Goal: Task Accomplishment & Management: Complete application form

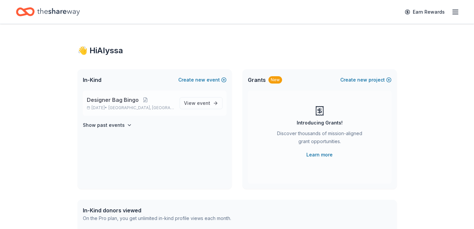
click at [110, 108] on p "[DATE] • [GEOGRAPHIC_DATA], [GEOGRAPHIC_DATA]" at bounding box center [130, 107] width 87 height 5
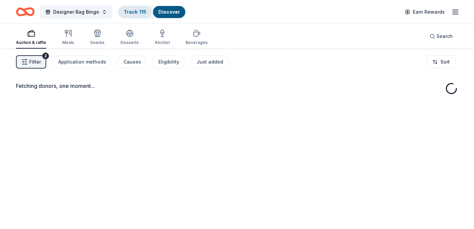
click at [130, 10] on link "Track · 115" at bounding box center [135, 12] width 23 height 6
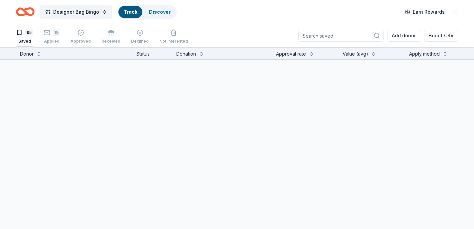
scroll to position [0, 0]
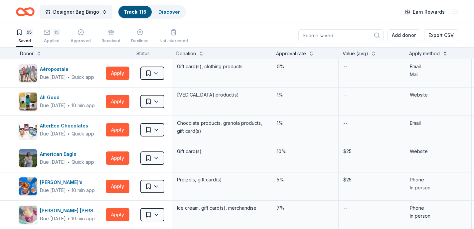
click at [444, 52] on button at bounding box center [444, 53] width 5 height 7
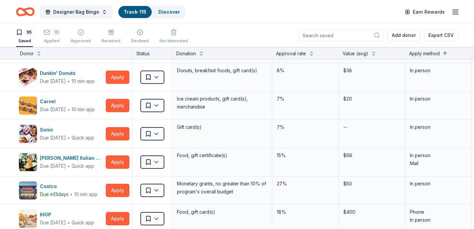
scroll to position [233, 0]
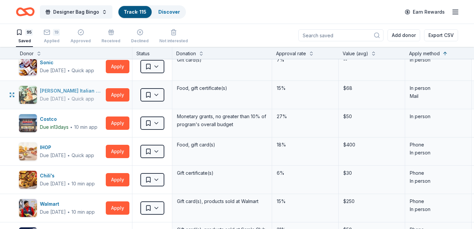
click at [79, 92] on div "[PERSON_NAME] Italian Grill" at bounding box center [71, 91] width 63 height 8
click at [122, 99] on button "Apply" at bounding box center [118, 94] width 24 height 13
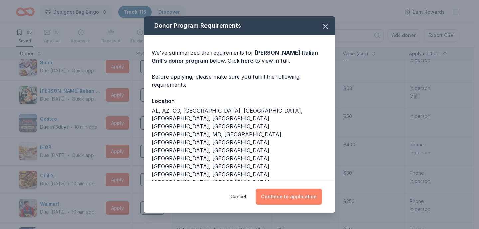
click at [285, 193] on button "Continue to application" at bounding box center [289, 197] width 66 height 16
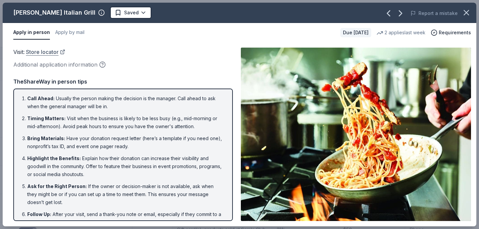
click at [45, 52] on link "Store locator" at bounding box center [45, 52] width 39 height 9
click at [466, 13] on icon "button" at bounding box center [466, 12] width 5 height 5
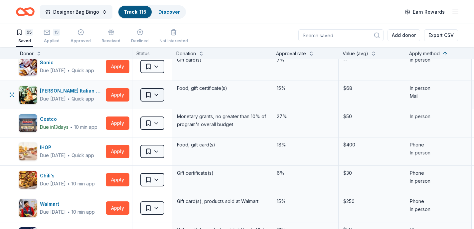
click at [156, 93] on html "Designer Bag Bingo Track · 115 Discover Earn Rewards 95 Saved 19 Applied Approv…" at bounding box center [237, 114] width 474 height 229
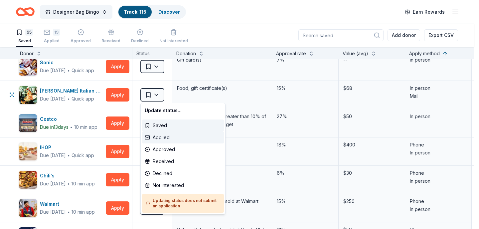
click at [155, 139] on div "Applied" at bounding box center [183, 137] width 82 height 12
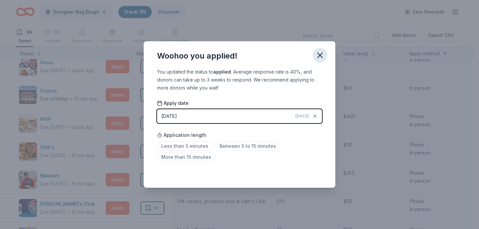
click at [319, 59] on icon "button" at bounding box center [319, 55] width 9 height 9
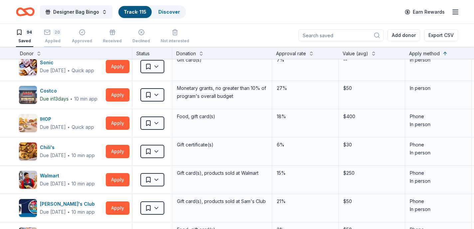
click at [51, 39] on div "Applied" at bounding box center [52, 37] width 17 height 5
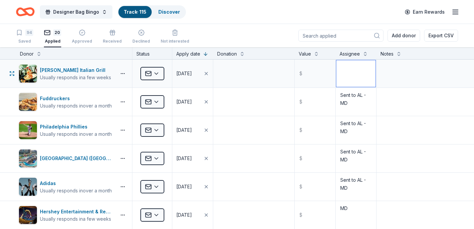
click at [345, 75] on textarea at bounding box center [355, 73] width 39 height 27
type textarea "Sent to AL - MD"
click at [22, 34] on icon "button" at bounding box center [19, 32] width 7 height 7
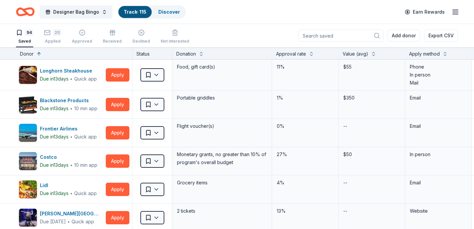
click at [433, 53] on div "Apply method" at bounding box center [424, 54] width 31 height 8
click at [433, 55] on div "Apply method" at bounding box center [424, 54] width 31 height 8
click at [443, 55] on button at bounding box center [444, 53] width 5 height 7
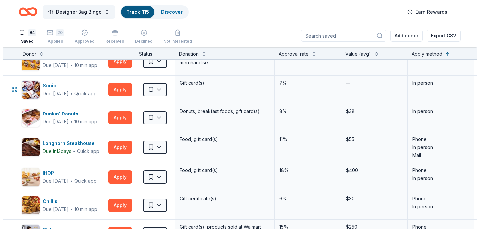
scroll to position [266, 0]
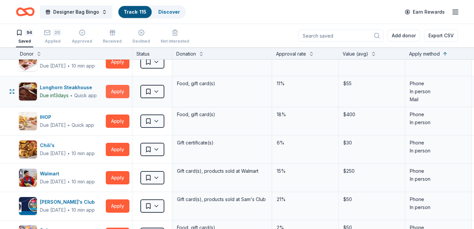
click at [124, 89] on button "Apply" at bounding box center [118, 91] width 24 height 13
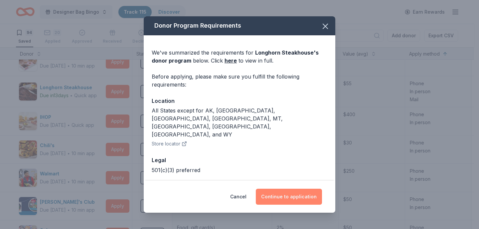
click at [271, 201] on button "Continue to application" at bounding box center [289, 197] width 66 height 16
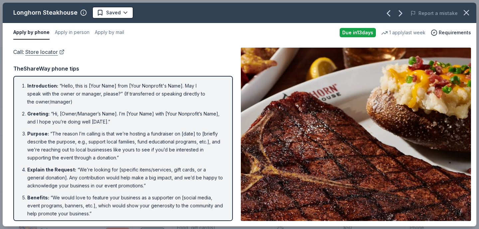
click at [46, 53] on link "Store locator" at bounding box center [44, 52] width 39 height 9
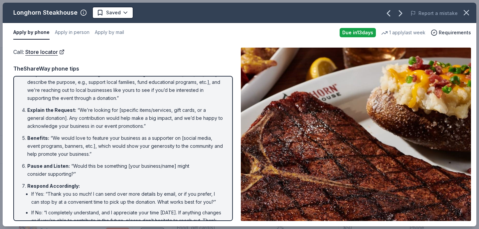
scroll to position [0, 0]
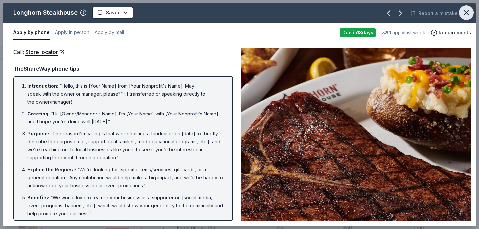
click at [461, 14] on button "button" at bounding box center [466, 12] width 15 height 15
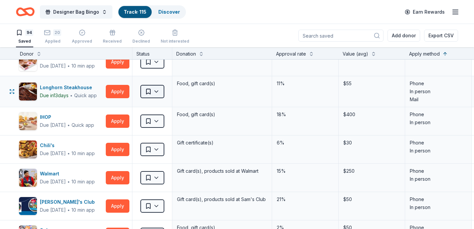
click at [150, 96] on html "Designer Bag Bingo Track · 115 Discover Earn Rewards 94 Saved 20 Applied Approv…" at bounding box center [237, 114] width 474 height 229
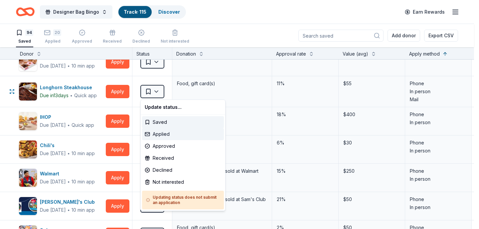
click at [149, 132] on div "Applied" at bounding box center [183, 134] width 82 height 12
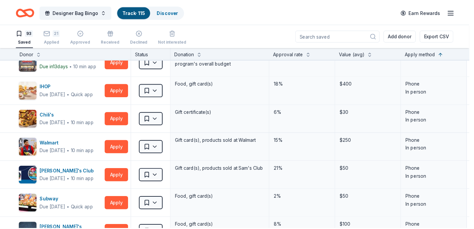
scroll to position [181, 0]
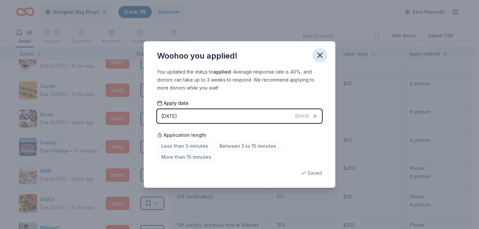
click at [318, 56] on icon "button" at bounding box center [319, 55] width 9 height 9
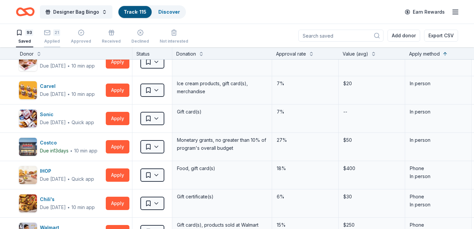
click at [56, 37] on div "21 Applied" at bounding box center [52, 33] width 16 height 15
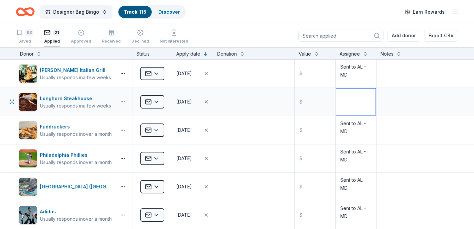
click at [336, 104] on textarea at bounding box center [355, 101] width 39 height 27
type textarea "Sent to AL - MD"
click at [25, 33] on div "93" at bounding box center [24, 32] width 17 height 7
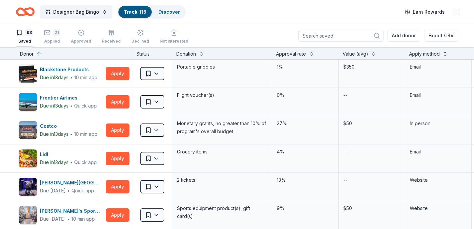
click at [444, 55] on button at bounding box center [444, 53] width 5 height 7
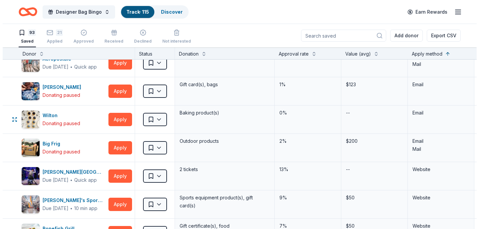
scroll to position [1264, 0]
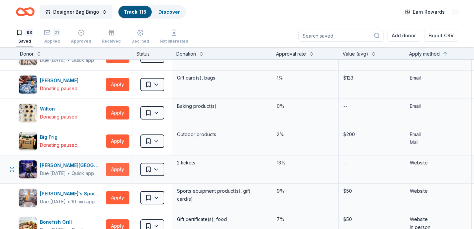
click at [120, 168] on button "Apply" at bounding box center [118, 169] width 24 height 13
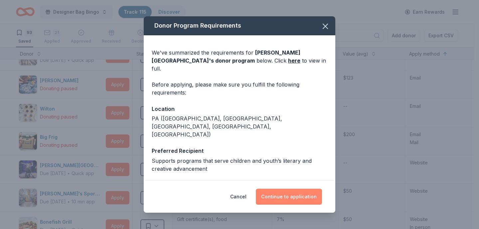
click at [292, 199] on button "Continue to application" at bounding box center [289, 197] width 66 height 16
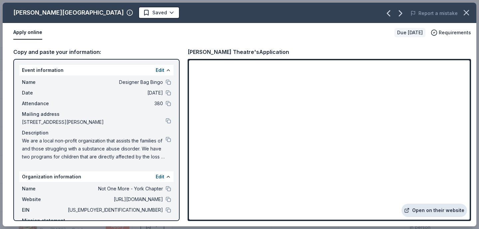
click at [436, 209] on link "Open on their website" at bounding box center [434, 209] width 66 height 13
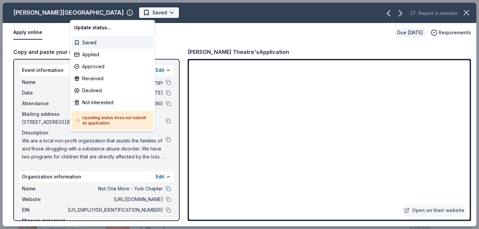
click at [99, 10] on html "Designer Bag Bingo Track · 115 Discover Earn Rewards 93 Saved 21 Applied Approv…" at bounding box center [239, 114] width 479 height 229
click at [82, 55] on div "Applied" at bounding box center [112, 55] width 82 height 12
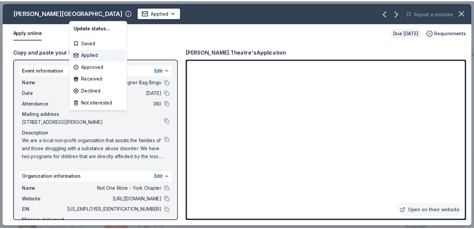
scroll to position [840, 0]
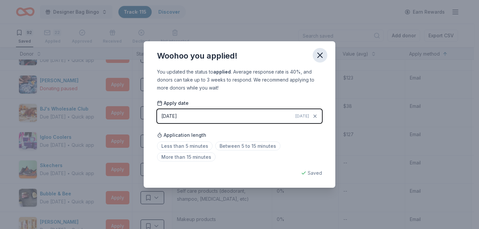
click at [321, 56] on icon "button" at bounding box center [320, 55] width 5 height 5
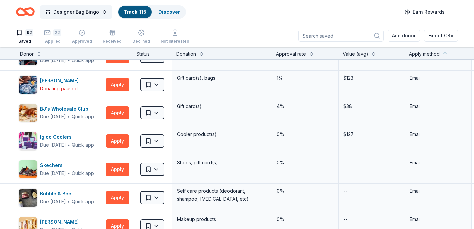
click at [54, 39] on div "Applied" at bounding box center [52, 37] width 17 height 5
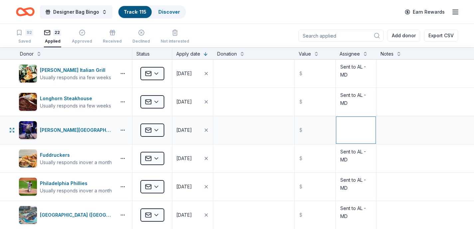
click at [343, 140] on textarea at bounding box center [355, 130] width 39 height 27
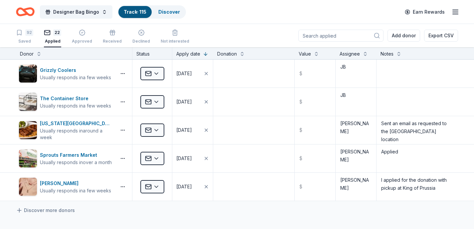
scroll to position [466, 0]
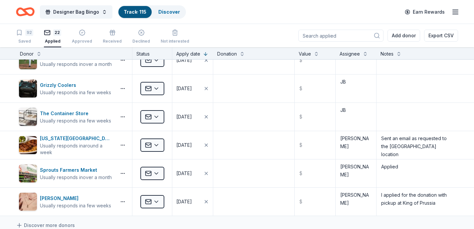
type textarea "MD"
click at [49, 39] on div "Applied" at bounding box center [52, 37] width 17 height 5
click at [21, 34] on icon "button" at bounding box center [19, 32] width 4 height 5
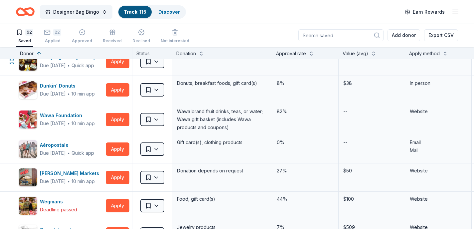
scroll to position [2067, 0]
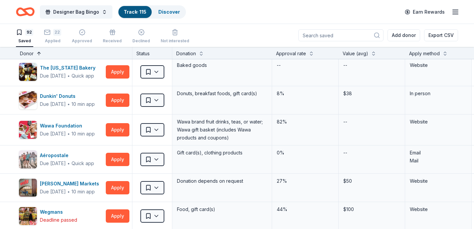
click at [37, 53] on button at bounding box center [38, 53] width 5 height 7
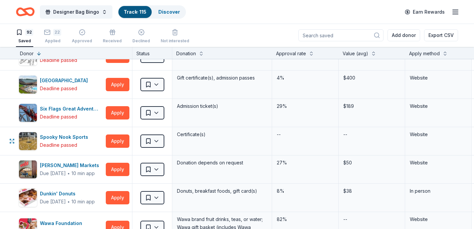
scroll to position [299, 0]
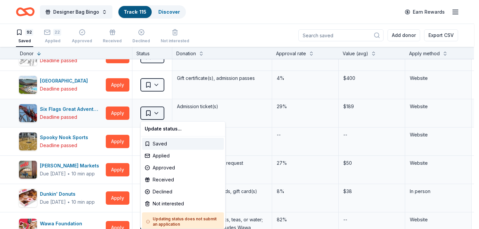
click at [157, 112] on html "Designer Bag Bingo Track · 115 Discover Earn Rewards 92 Saved 22 Applied Approv…" at bounding box center [239, 114] width 479 height 229
click at [249, 108] on html "Designer Bag Bingo Track · 115 Discover Earn Rewards 92 Saved 22 Applied Approv…" at bounding box center [239, 114] width 479 height 229
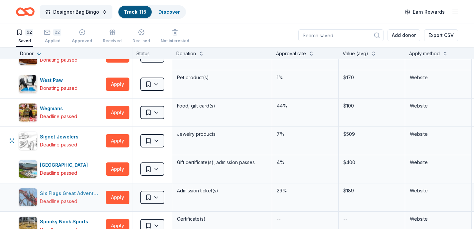
scroll to position [200, 0]
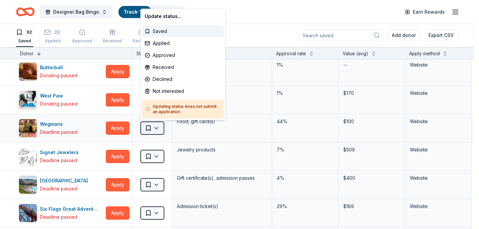
click at [156, 127] on html "Designer Bag Bingo Track · 115 Discover Earn Rewards 92 Saved 22 Applied Approv…" at bounding box center [239, 114] width 479 height 229
click at [158, 92] on div "Not interested" at bounding box center [183, 91] width 82 height 12
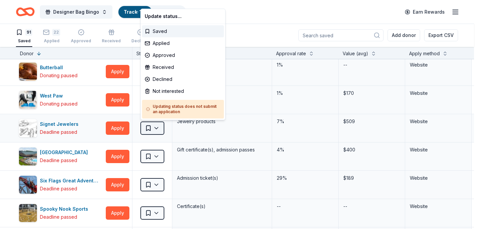
click at [155, 126] on html "Designer Bag Bingo Track · 114 Discover Earn Rewards 91 Saved 22 Applied Approv…" at bounding box center [239, 114] width 479 height 229
click at [158, 94] on div "Not interested" at bounding box center [183, 91] width 82 height 12
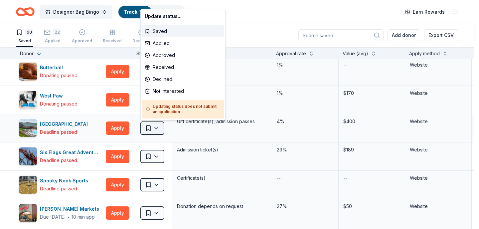
click at [155, 128] on html "Designer Bag Bingo Track · 113 Discover Earn Rewards 90 Saved 22 Applied Approv…" at bounding box center [239, 114] width 479 height 229
click at [156, 93] on div "Not interested" at bounding box center [183, 91] width 82 height 12
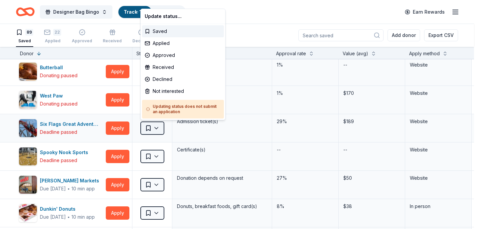
click at [157, 128] on html "Designer Bag Bingo Track · 112 Discover Earn Rewards 89 Saved 22 Applied Approv…" at bounding box center [239, 114] width 479 height 229
click at [154, 91] on div "Not interested" at bounding box center [183, 91] width 82 height 12
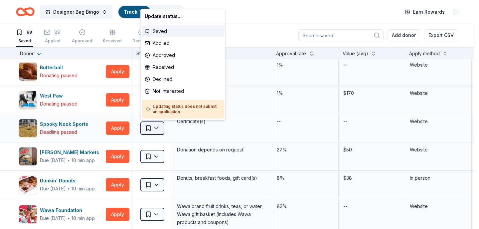
click at [158, 129] on html "Designer Bag Bingo Track · 111 Discover Earn Rewards 88 Saved 22 Applied Approv…" at bounding box center [239, 114] width 479 height 229
click at [152, 89] on div "Not interested" at bounding box center [183, 91] width 82 height 12
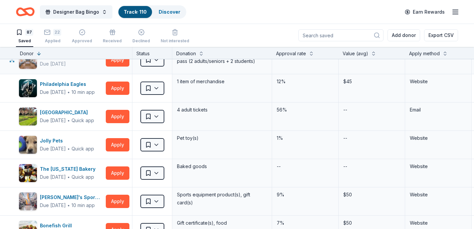
scroll to position [399, 0]
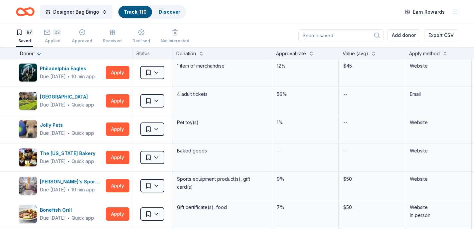
click at [419, 53] on div "Apply method" at bounding box center [424, 54] width 31 height 8
click at [445, 54] on button at bounding box center [444, 53] width 5 height 7
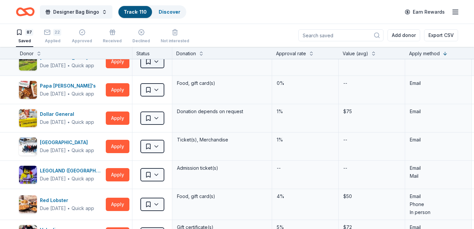
scroll to position [1228, 0]
